Goal: Find specific page/section: Find specific page/section

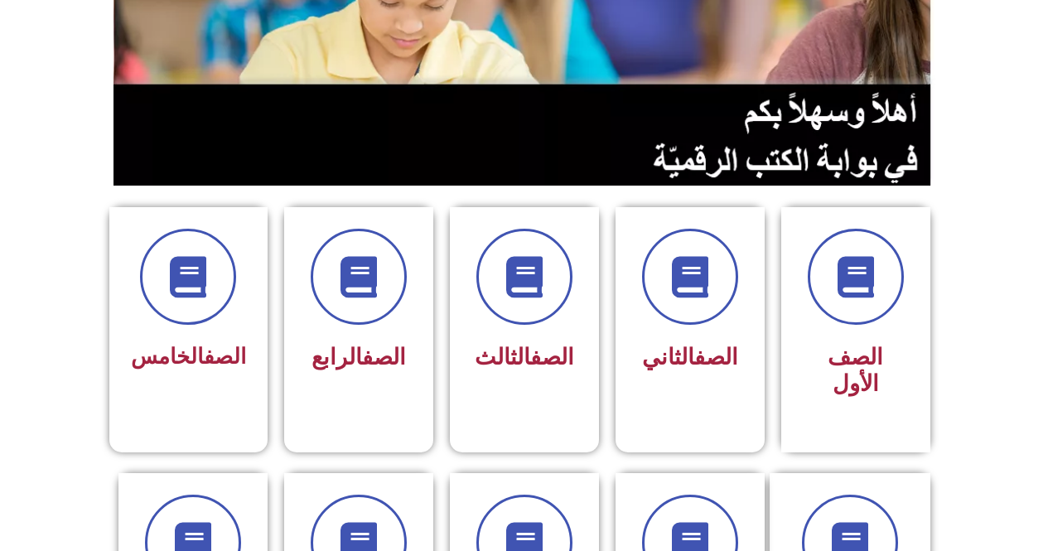
scroll to position [456, 0]
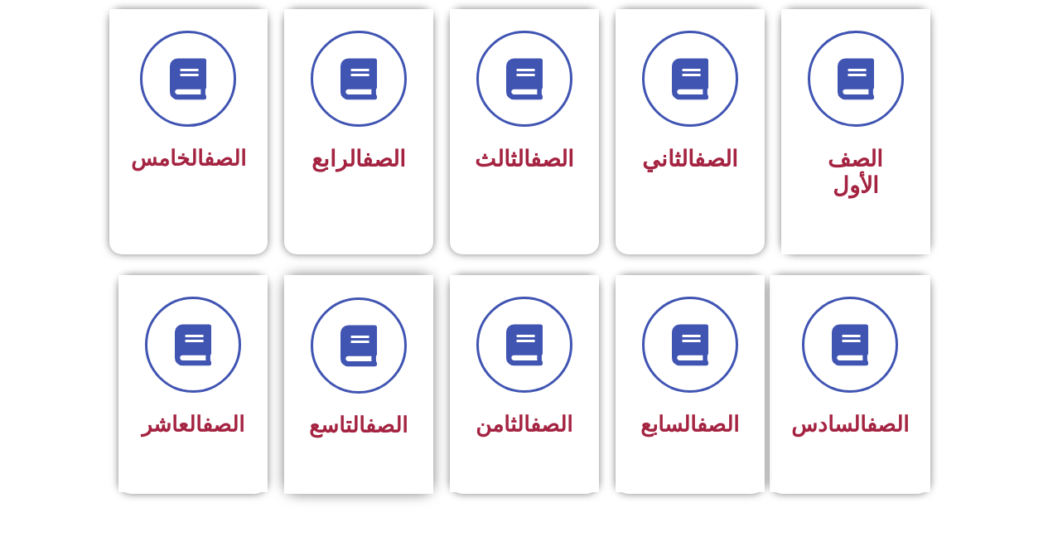
click at [428, 363] on div "الصف التاسع" at bounding box center [358, 384] width 149 height 219
click at [468, 415] on div "الصف الثامن" at bounding box center [524, 384] width 149 height 219
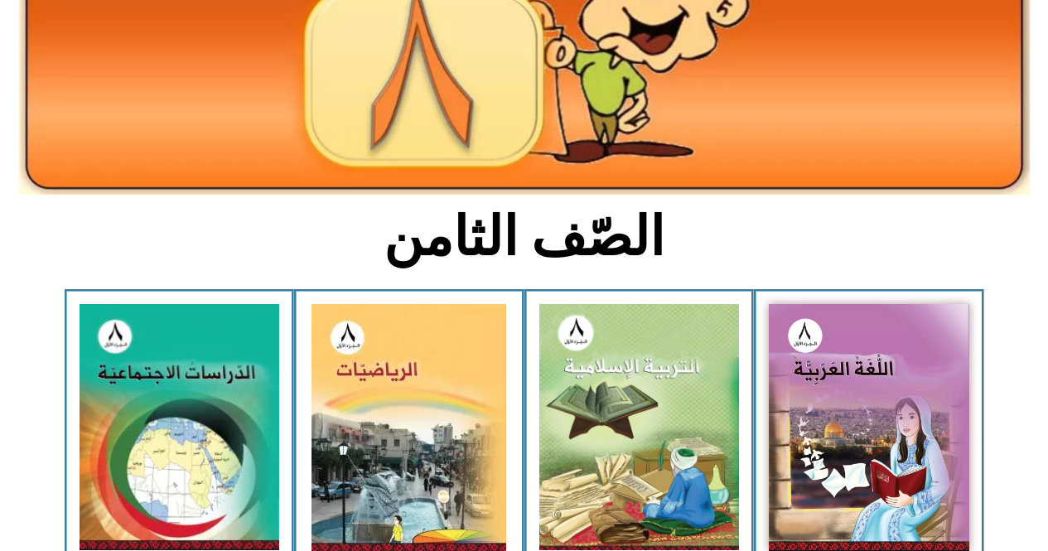
scroll to position [580, 0]
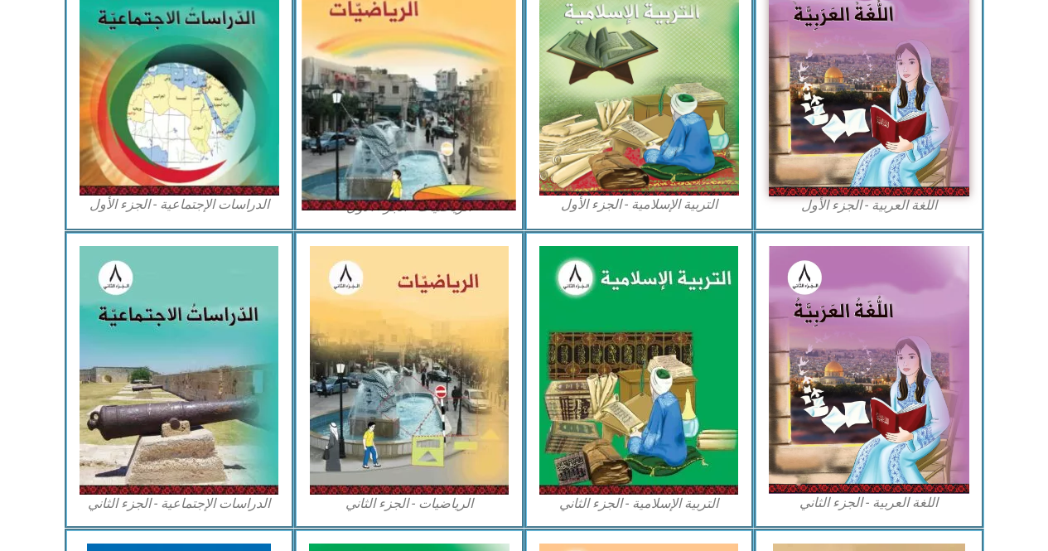
click at [343, 177] on img at bounding box center [409, 73] width 215 height 273
click at [345, 114] on img at bounding box center [409, 73] width 215 height 273
click at [429, 138] on img at bounding box center [409, 73] width 215 height 273
click at [427, 142] on img at bounding box center [409, 73] width 215 height 273
drag, startPoint x: 429, startPoint y: 139, endPoint x: 432, endPoint y: 124, distance: 15.1
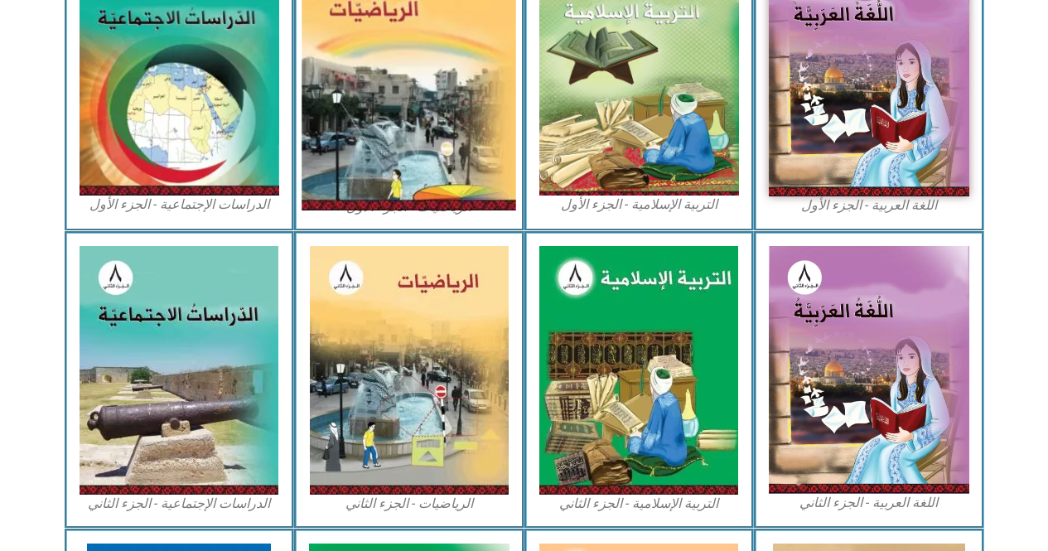
click at [432, 128] on img at bounding box center [409, 73] width 215 height 273
drag, startPoint x: 432, startPoint y: 123, endPoint x: 426, endPoint y: 105, distance: 19.1
drag, startPoint x: 426, startPoint y: 105, endPoint x: 469, endPoint y: 80, distance: 49.7
click at [469, 80] on img at bounding box center [409, 73] width 215 height 273
click at [387, 155] on img at bounding box center [409, 73] width 215 height 273
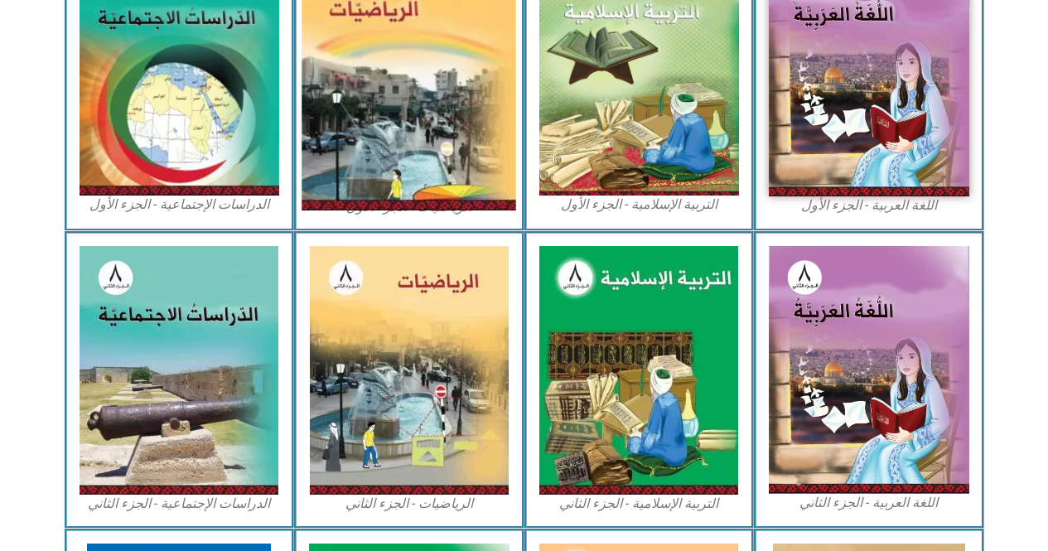
click at [387, 155] on img at bounding box center [409, 73] width 215 height 273
click at [384, 155] on img at bounding box center [409, 73] width 215 height 273
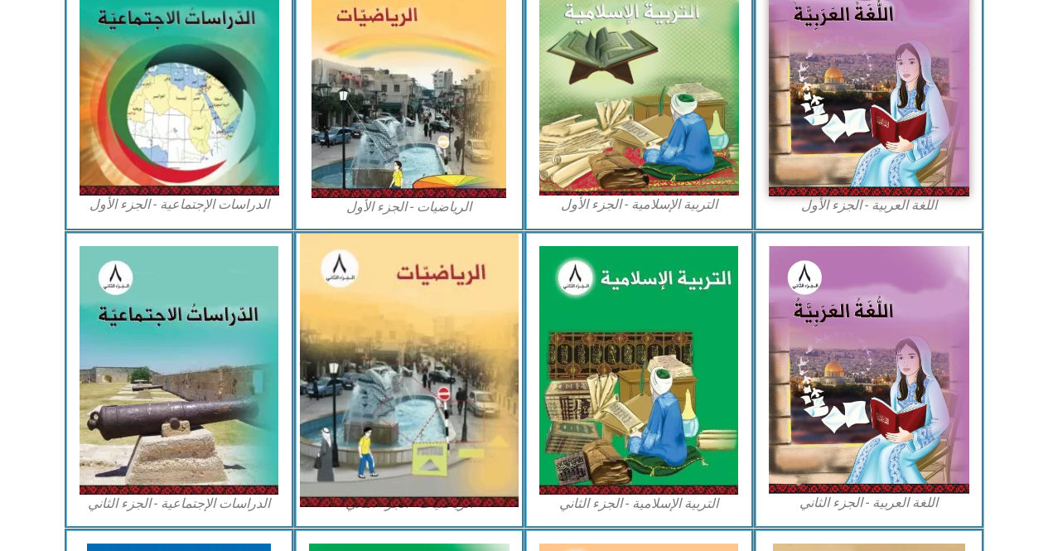
drag, startPoint x: 418, startPoint y: 109, endPoint x: 505, endPoint y: 298, distance: 208.0
click at [505, 298] on img at bounding box center [409, 370] width 219 height 273
click at [461, 318] on img at bounding box center [409, 370] width 219 height 273
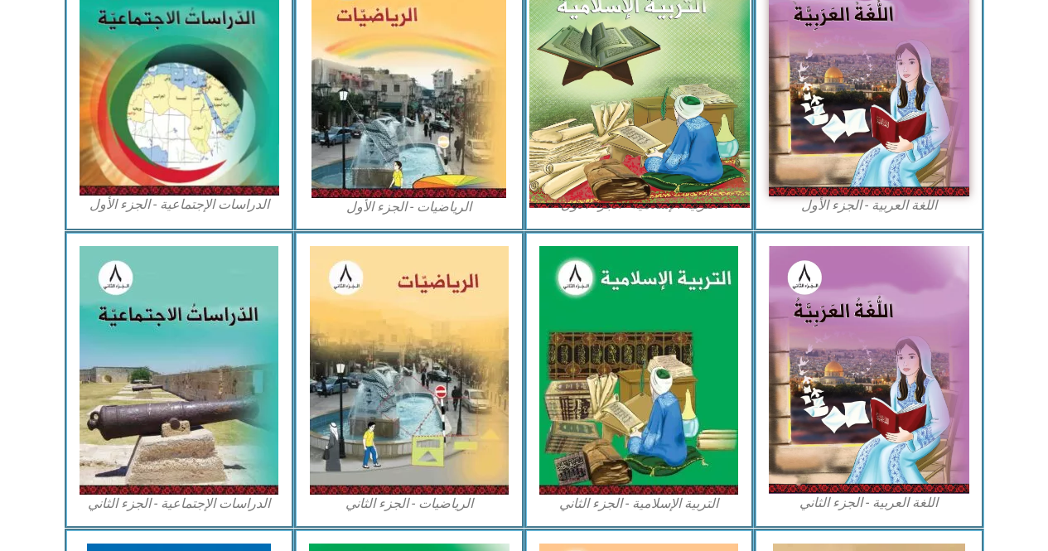
drag, startPoint x: 41, startPoint y: 0, endPoint x: 611, endPoint y: 115, distance: 581.6
click at [611, 115] on img at bounding box center [639, 72] width 220 height 271
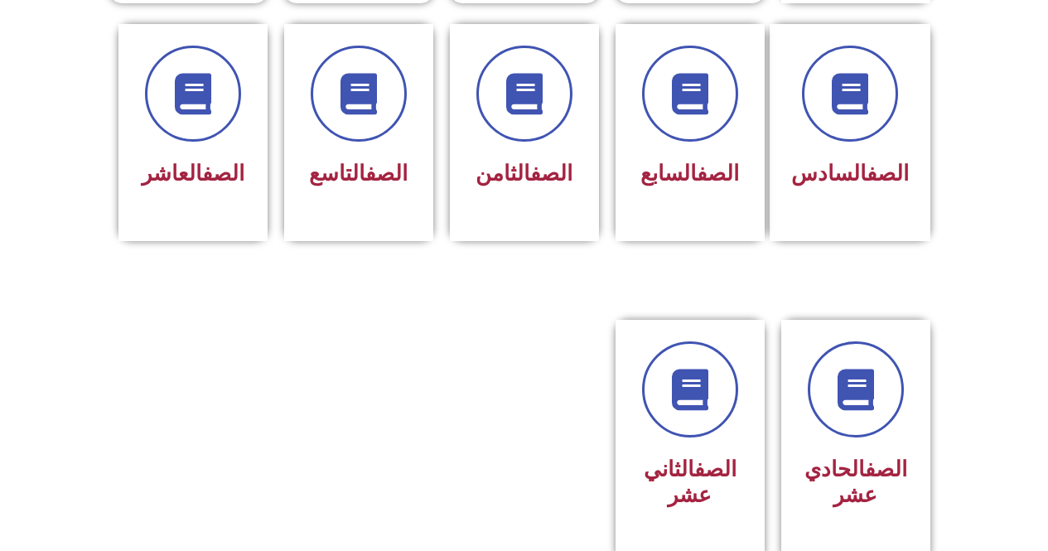
scroll to position [716, 0]
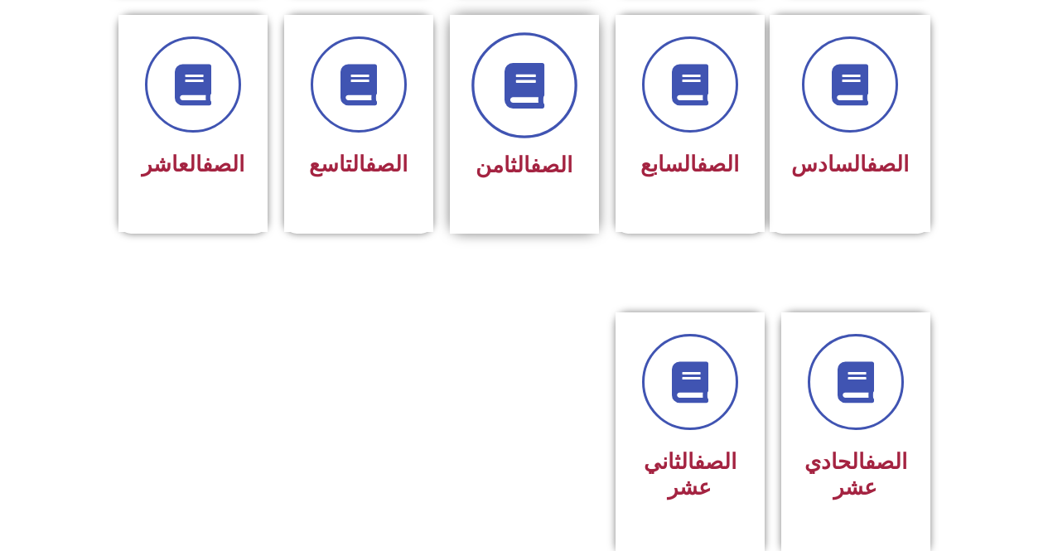
click at [503, 86] on span at bounding box center [524, 85] width 106 height 106
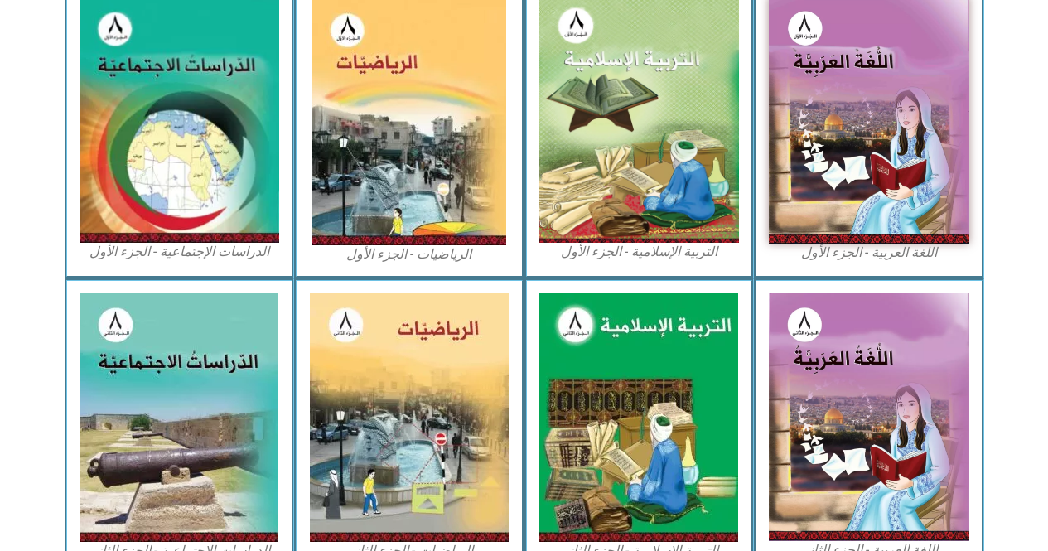
scroll to position [535, 0]
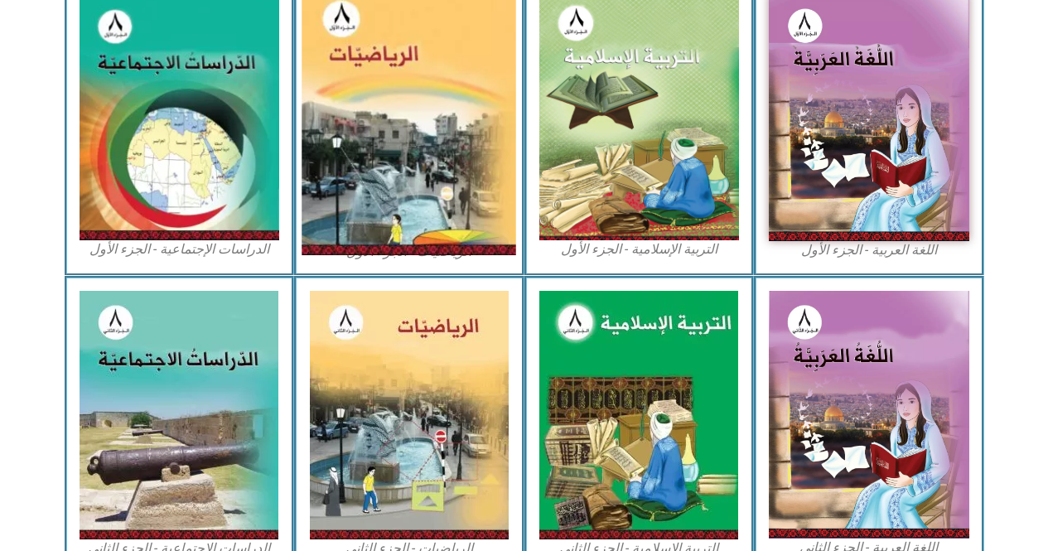
click at [406, 161] on img at bounding box center [409, 118] width 215 height 273
click at [459, 94] on img at bounding box center [409, 118] width 215 height 273
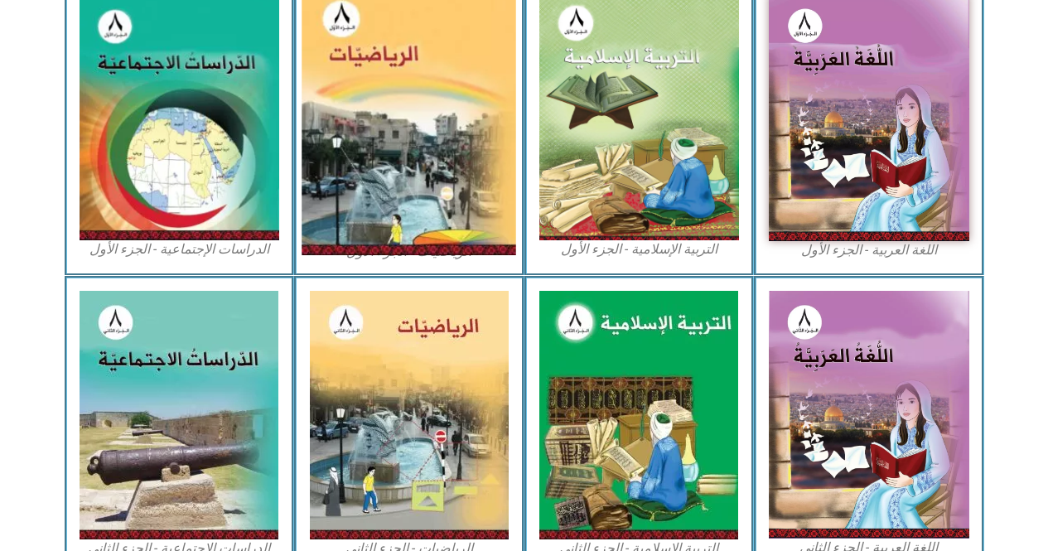
click at [459, 94] on img at bounding box center [409, 118] width 215 height 273
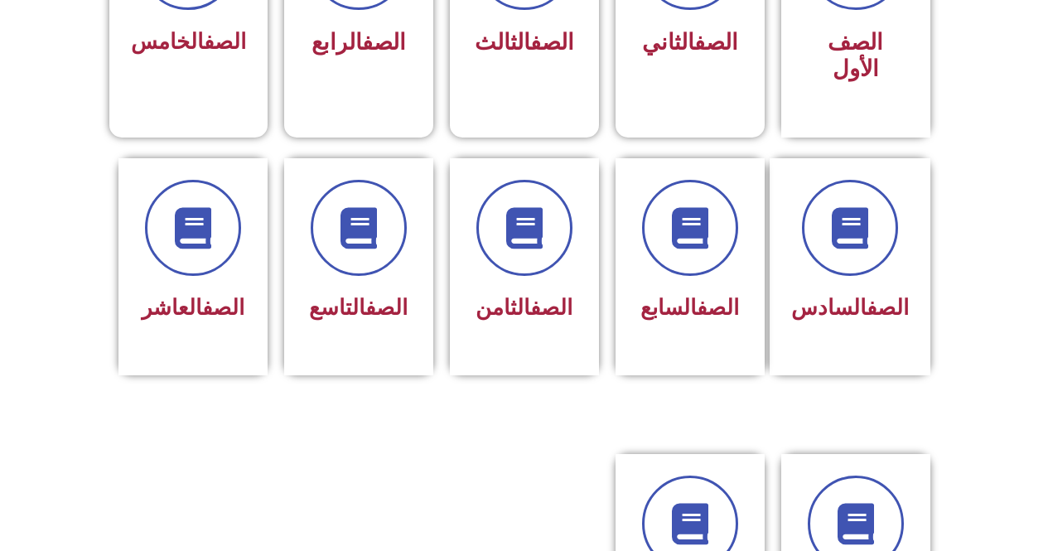
scroll to position [584, 0]
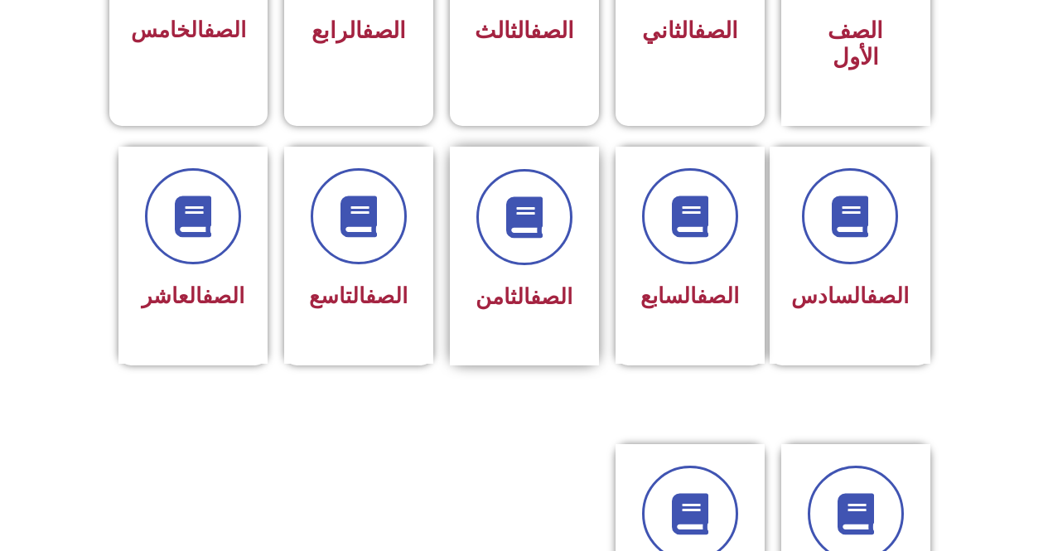
click at [556, 239] on div "الصف الثامن" at bounding box center [524, 243] width 104 height 149
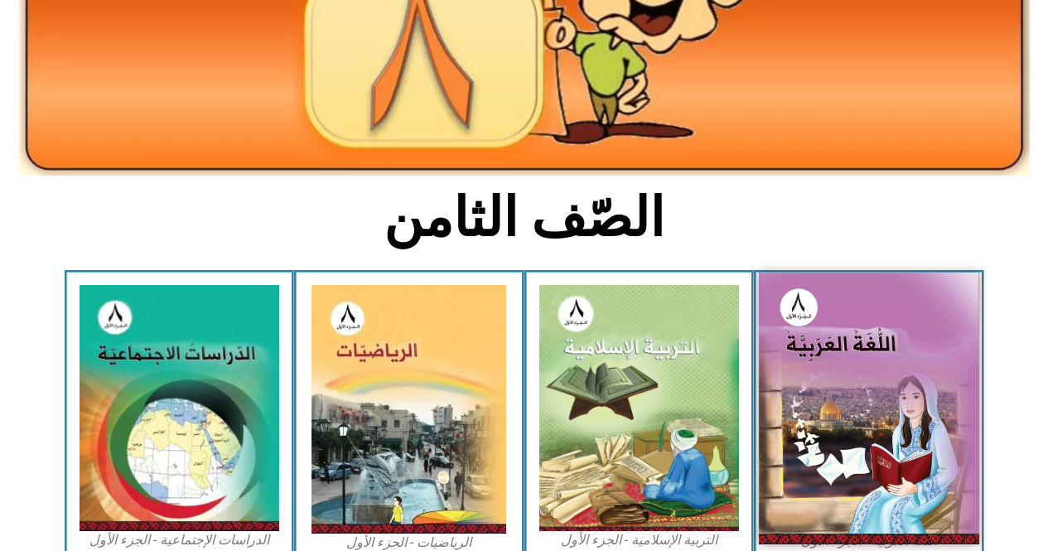
scroll to position [259, 0]
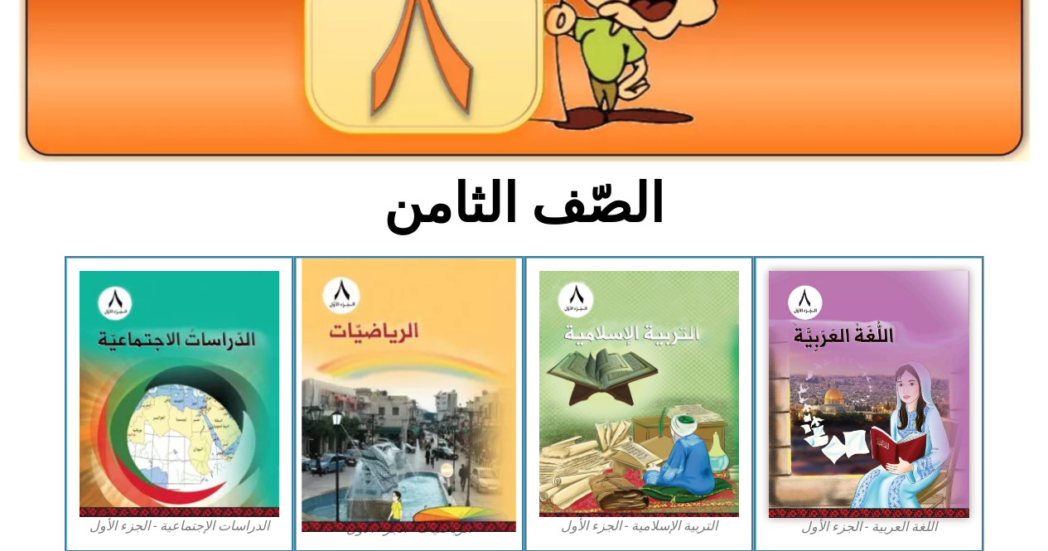
click at [413, 363] on img at bounding box center [409, 395] width 215 height 273
click at [413, 361] on img at bounding box center [409, 395] width 215 height 273
drag, startPoint x: 413, startPoint y: 361, endPoint x: 486, endPoint y: 286, distance: 104.9
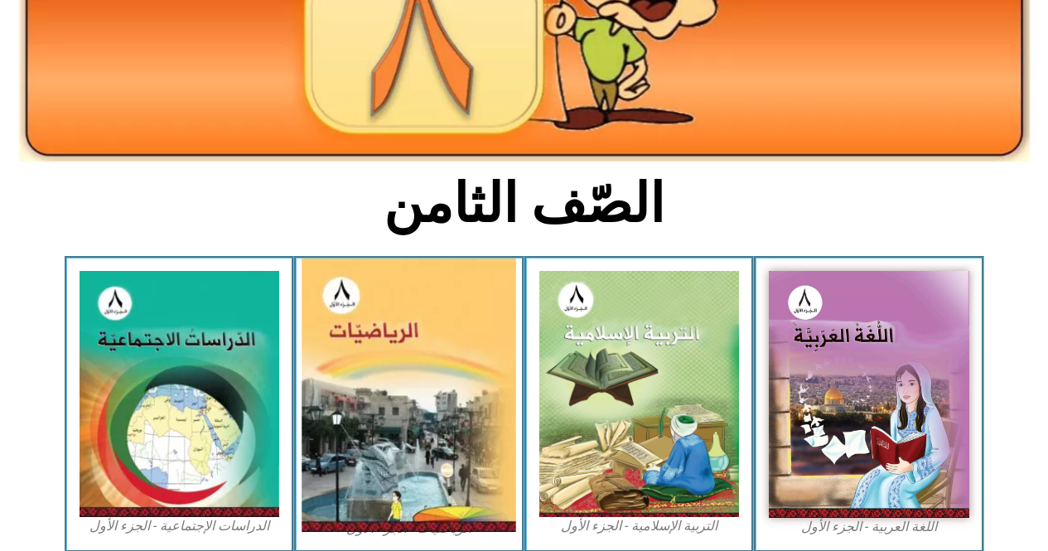
click at [486, 286] on img at bounding box center [409, 395] width 215 height 273
click at [413, 383] on img at bounding box center [409, 395] width 215 height 273
click at [418, 373] on img at bounding box center [409, 395] width 215 height 273
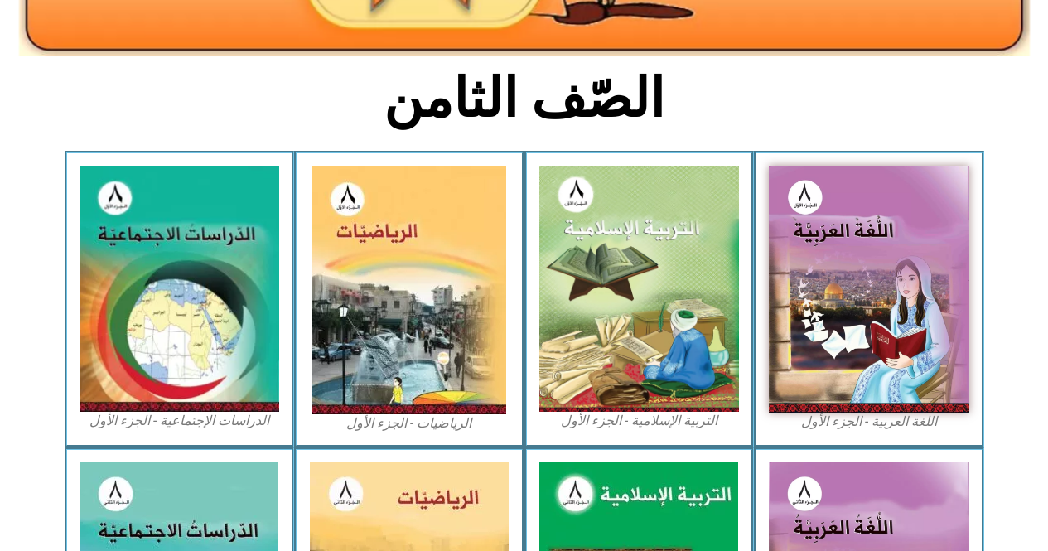
scroll to position [242, 0]
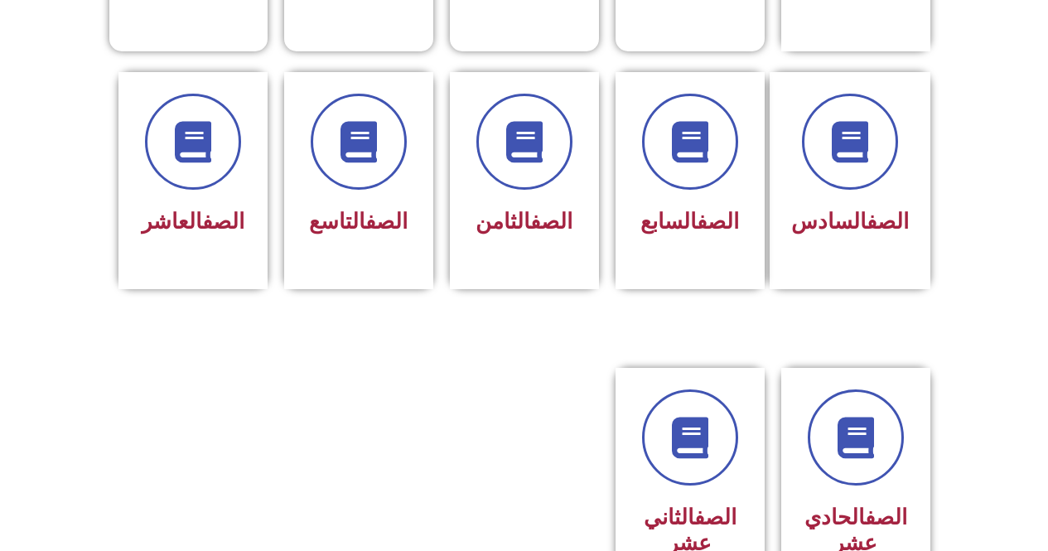
scroll to position [671, 0]
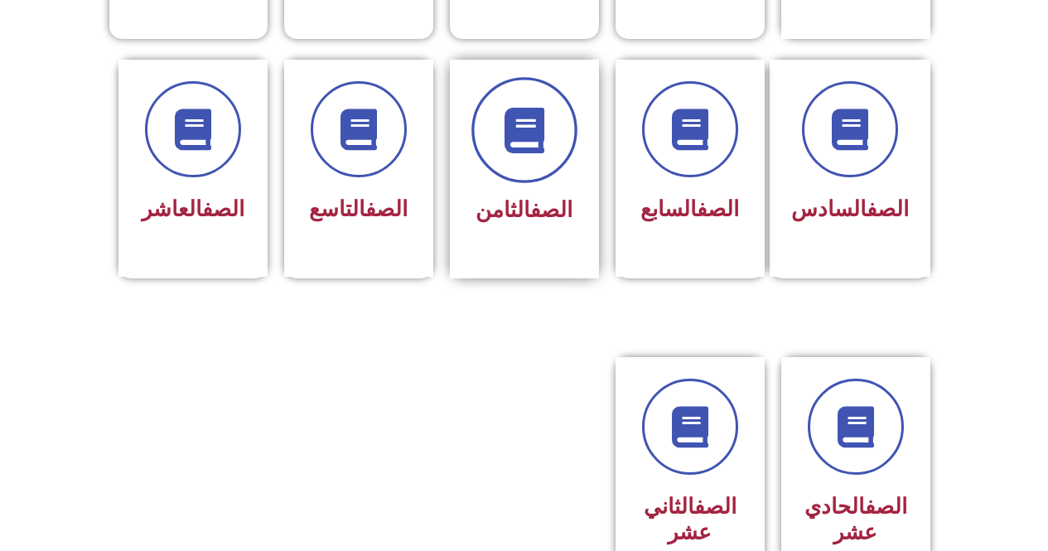
click at [531, 107] on icon at bounding box center [524, 130] width 46 height 46
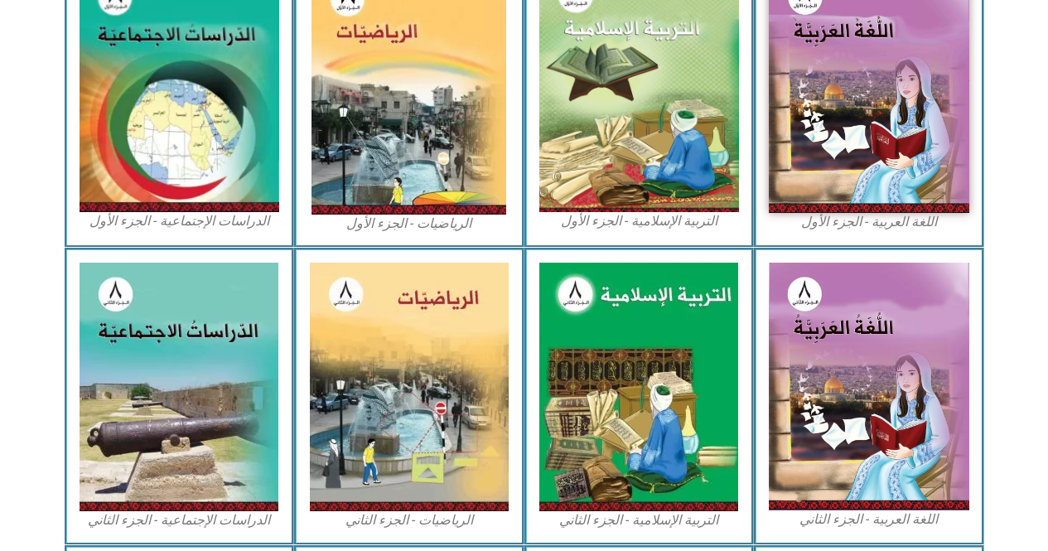
scroll to position [612, 0]
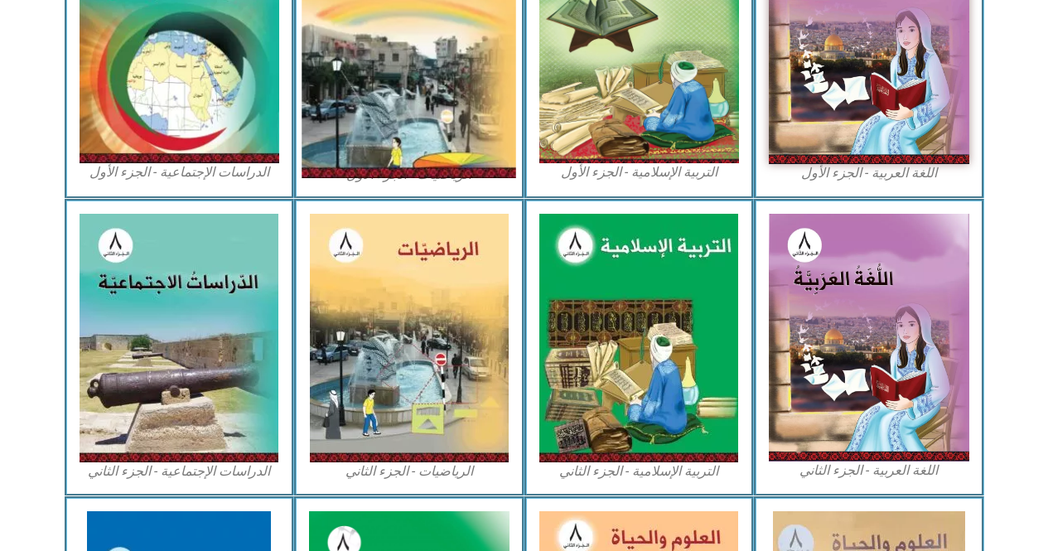
click at [409, 127] on img at bounding box center [409, 41] width 215 height 273
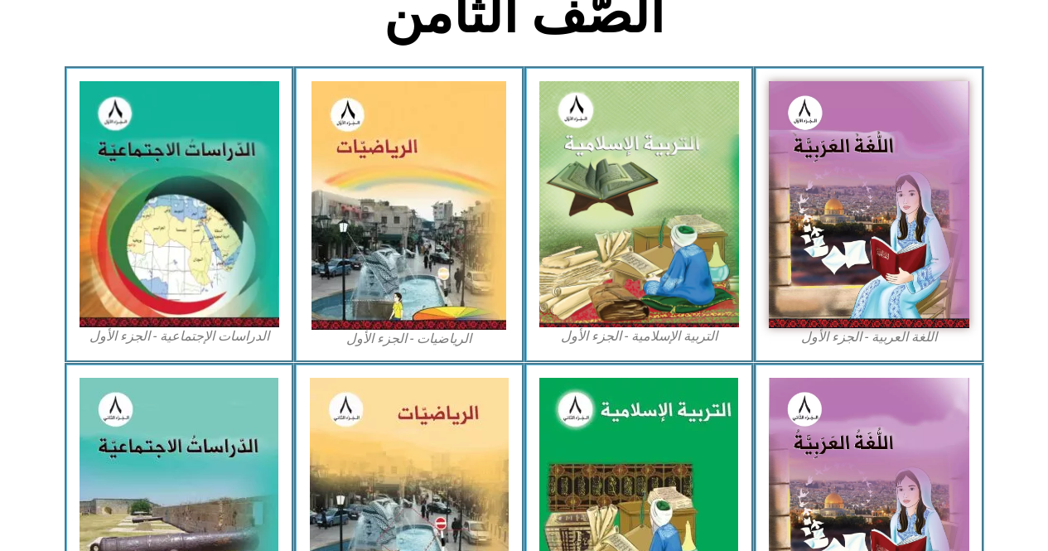
scroll to position [442, 0]
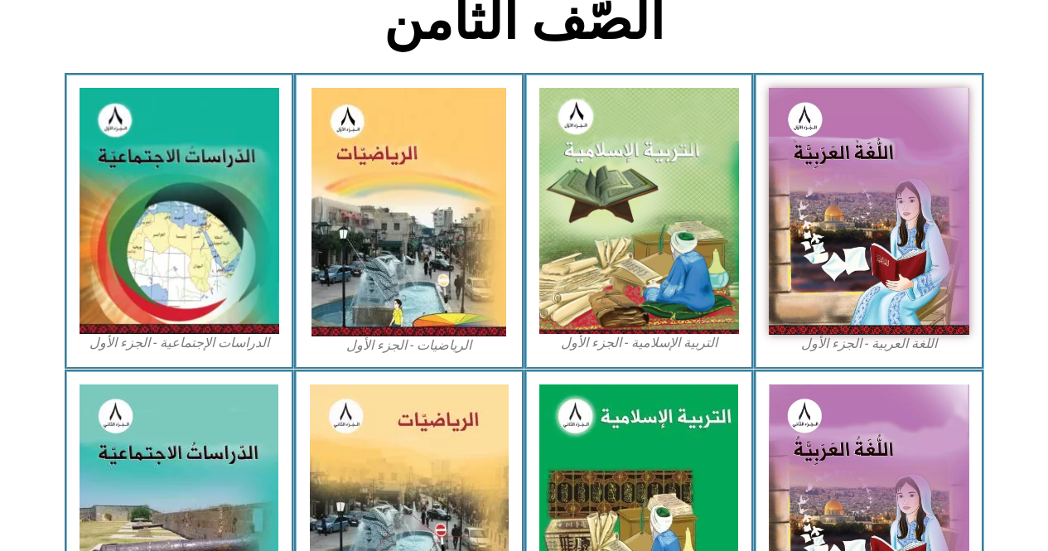
click at [294, 124] on div "الرياضيات - الجزء الأول​" at bounding box center [409, 221] width 230 height 297
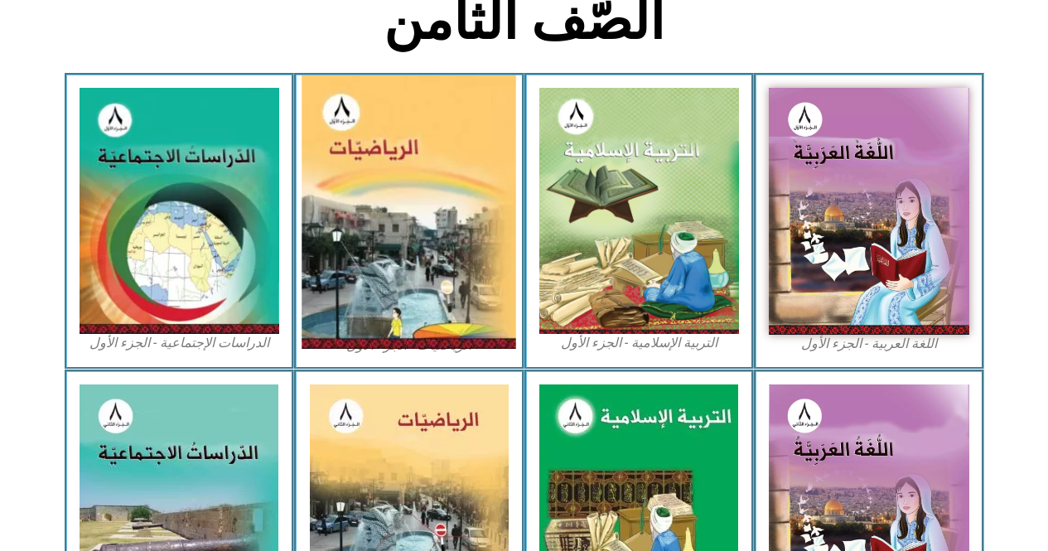
click at [457, 341] on img at bounding box center [409, 211] width 215 height 273
click at [435, 282] on img at bounding box center [409, 211] width 215 height 273
